Goal: Task Accomplishment & Management: Manage account settings

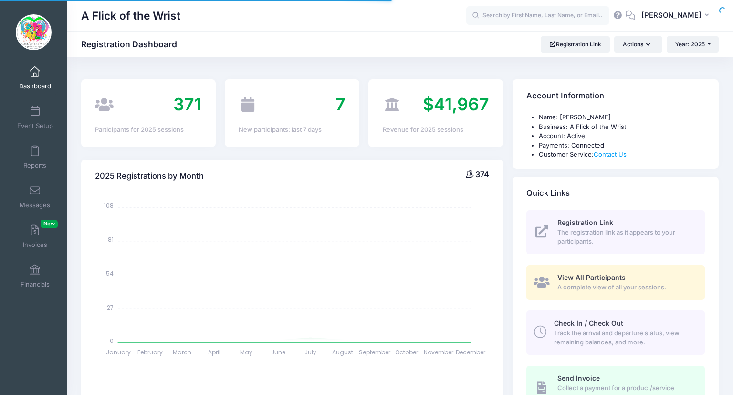
select select
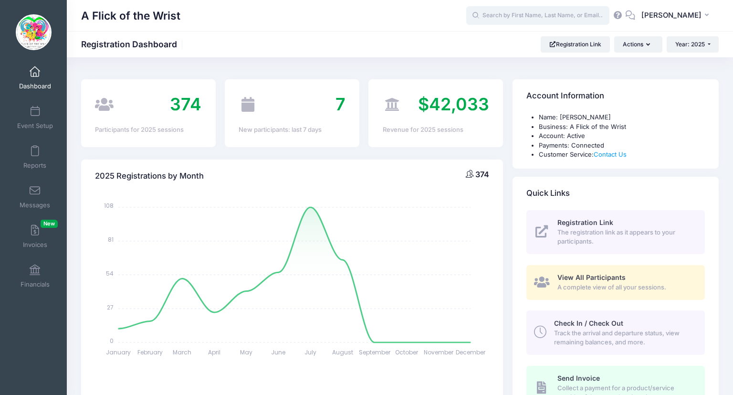
click at [549, 16] on input "text" at bounding box center [537, 15] width 143 height 19
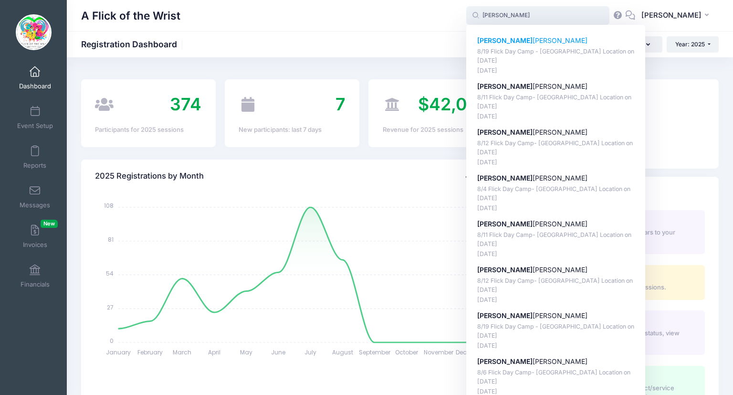
click at [563, 67] on p "Aug-17, 2025" at bounding box center [555, 70] width 157 height 9
type input "Frankie Torpey (8/19 Flick Day Camp - MALVERN Location, Aug-19, 2025)"
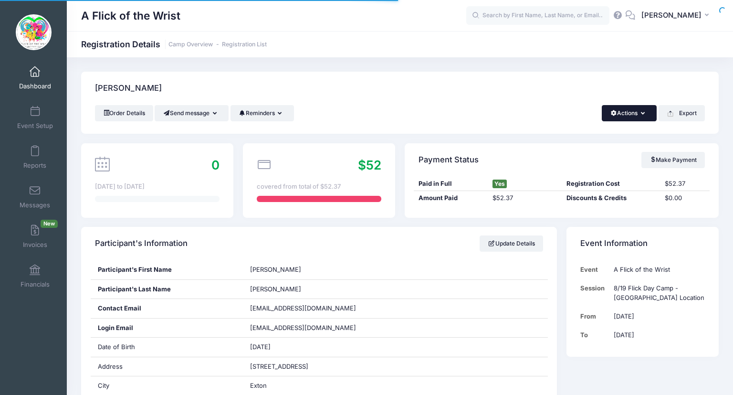
click at [622, 120] on button "Actions" at bounding box center [629, 113] width 55 height 16
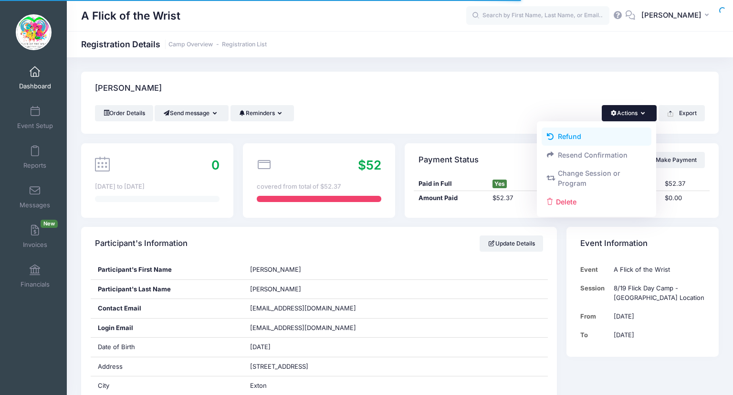
click at [573, 132] on link "Refund" at bounding box center [597, 136] width 110 height 18
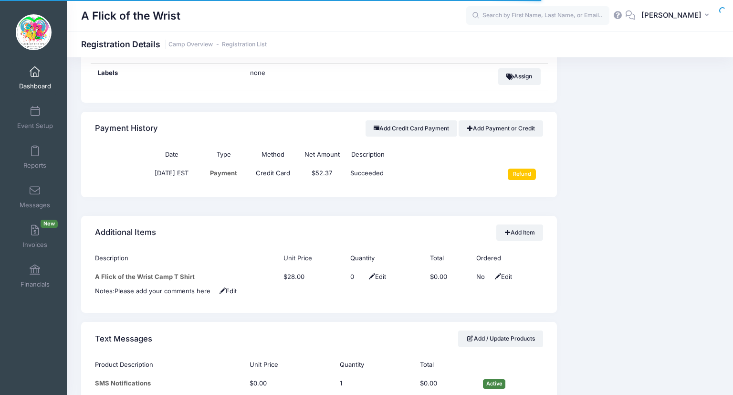
scroll to position [631, 0]
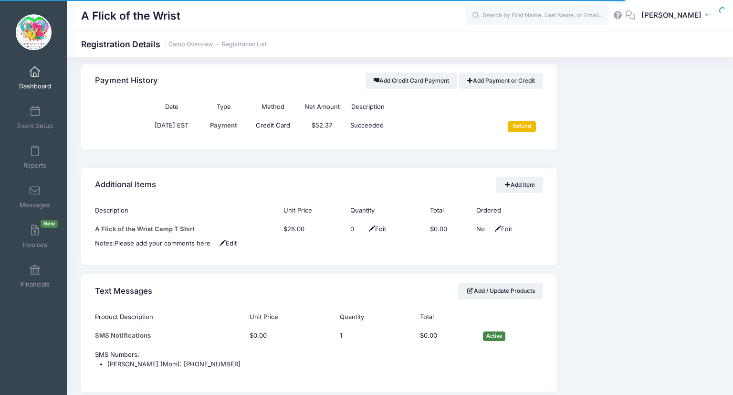
click at [524, 126] on input "Refund" at bounding box center [522, 126] width 28 height 11
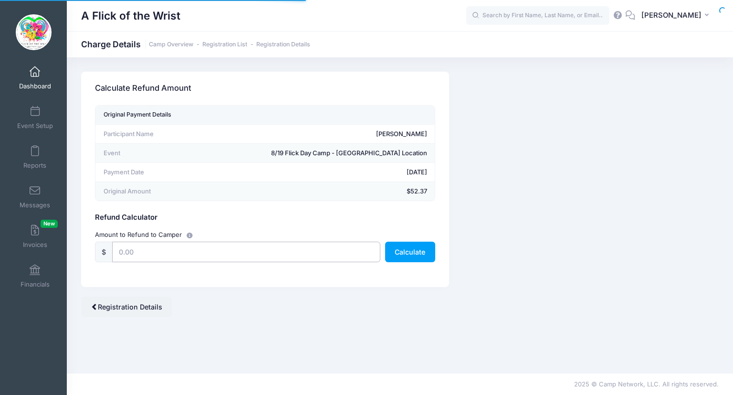
click at [199, 254] on input "text" at bounding box center [246, 251] width 268 height 21
type input "52.37"
click at [417, 247] on button "Calculate" at bounding box center [410, 251] width 50 height 21
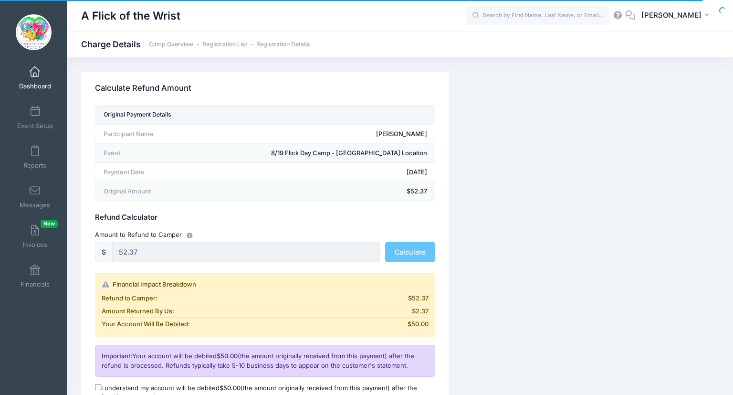
scroll to position [117, 0]
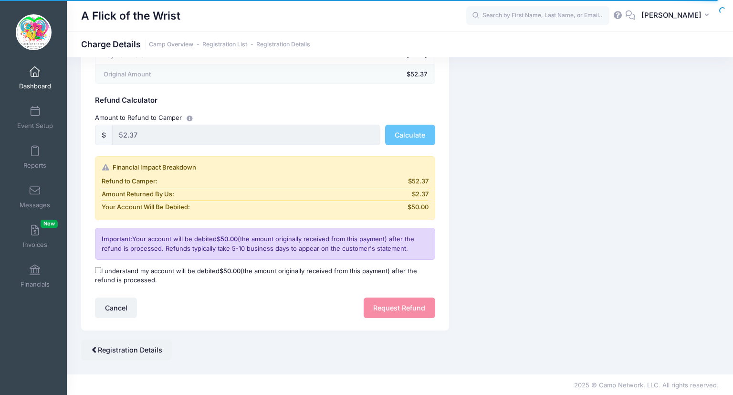
click at [100, 271] on input "I understand my account will be debited $50.00 (the amount originally received …" at bounding box center [98, 270] width 6 height 6
checkbox input "true"
click at [393, 314] on button "Request Refund" at bounding box center [400, 307] width 72 height 21
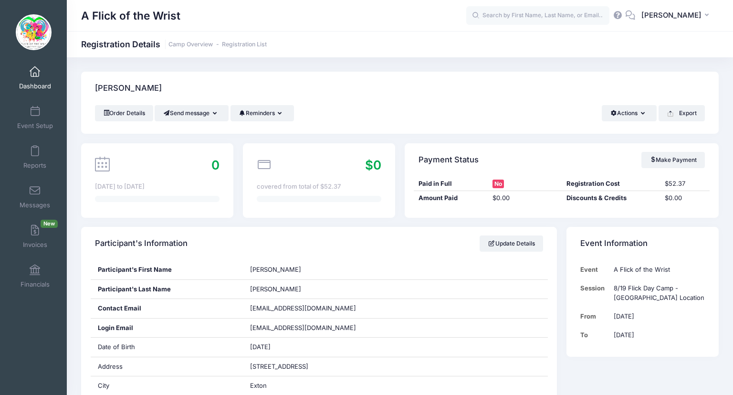
click at [41, 79] on link "Dashboard" at bounding box center [34, 77] width 45 height 33
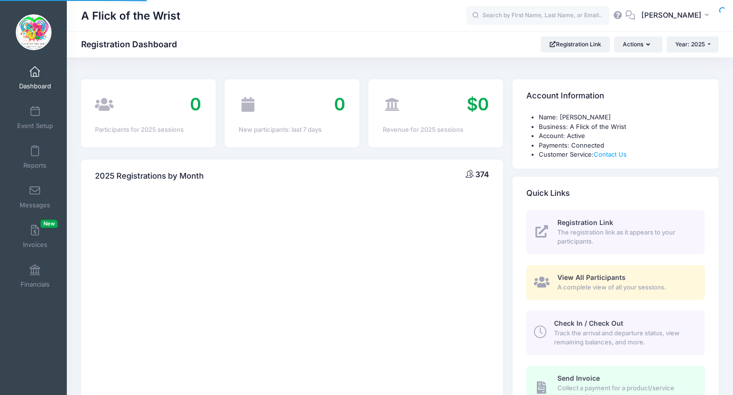
select select
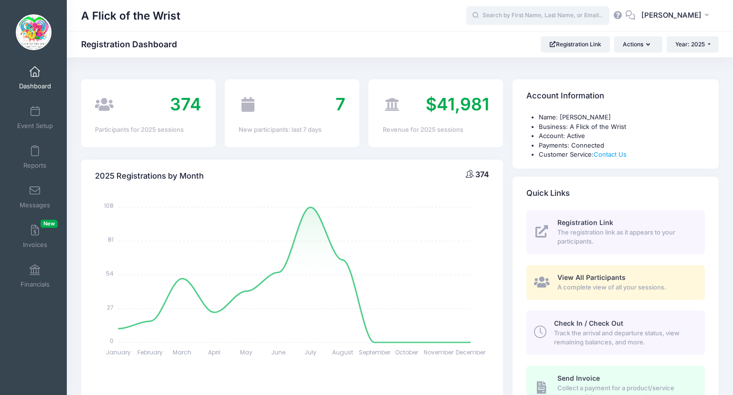
click at [521, 18] on input "text" at bounding box center [537, 15] width 143 height 19
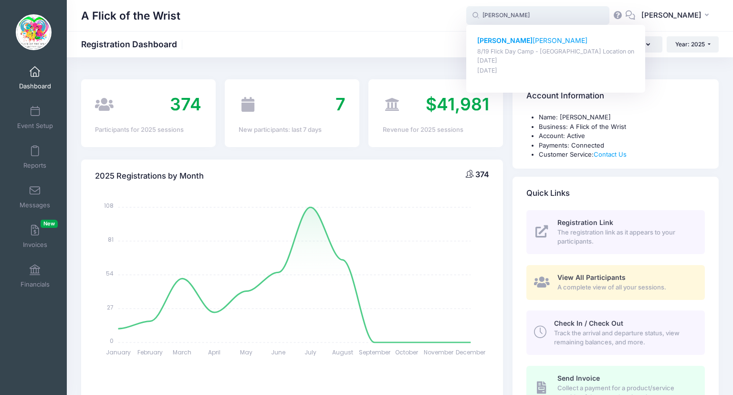
click at [553, 53] on p "8/19 Flick Day Camp - MALVERN Location on Aug-19, 2025" at bounding box center [555, 56] width 157 height 18
type input "Matthew Hansell (8/19 Flick Day Camp - MALVERN Location, Aug-19, 2025)"
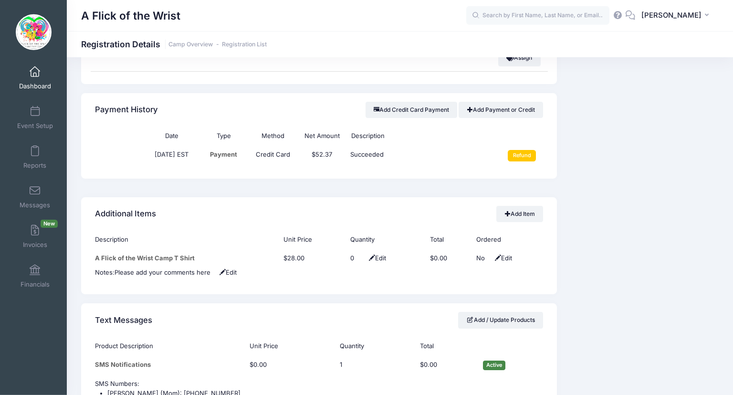
scroll to position [614, 0]
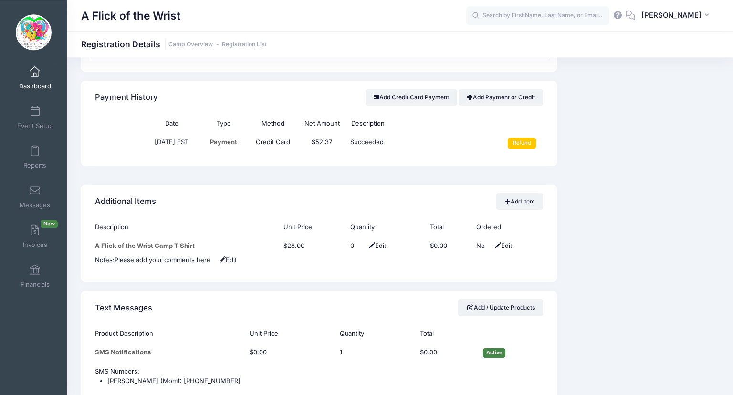
click at [724, 233] on div "Hansell, Matthew Order Details Send message Send Email Send SMS" at bounding box center [400, 88] width 666 height 1261
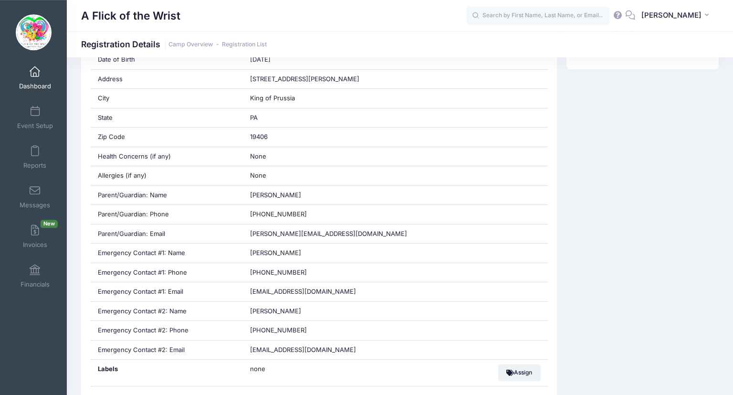
scroll to position [284, 0]
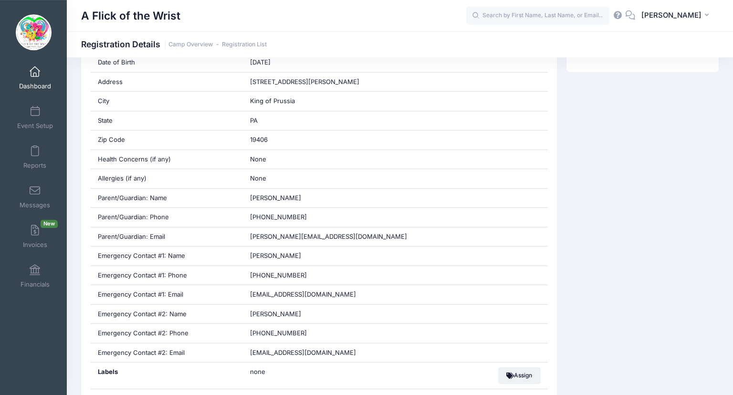
click at [36, 87] on span "Dashboard" at bounding box center [35, 86] width 32 height 8
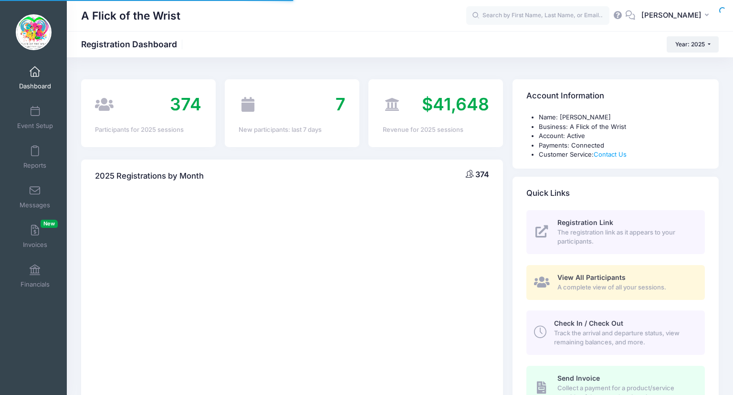
select select
